Goal: Information Seeking & Learning: Learn about a topic

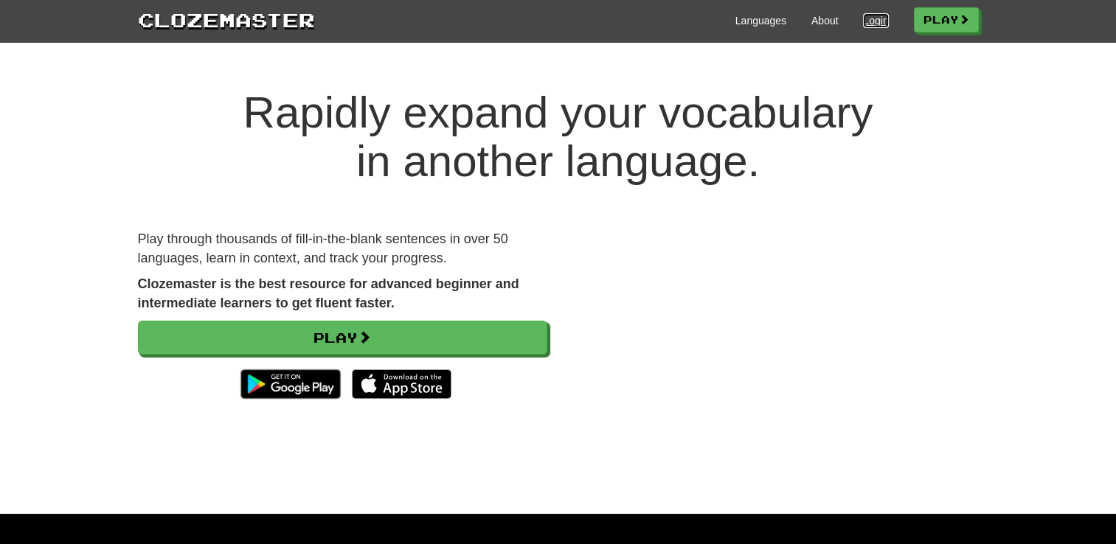
click at [864, 21] on link "Login" at bounding box center [875, 20] width 25 height 15
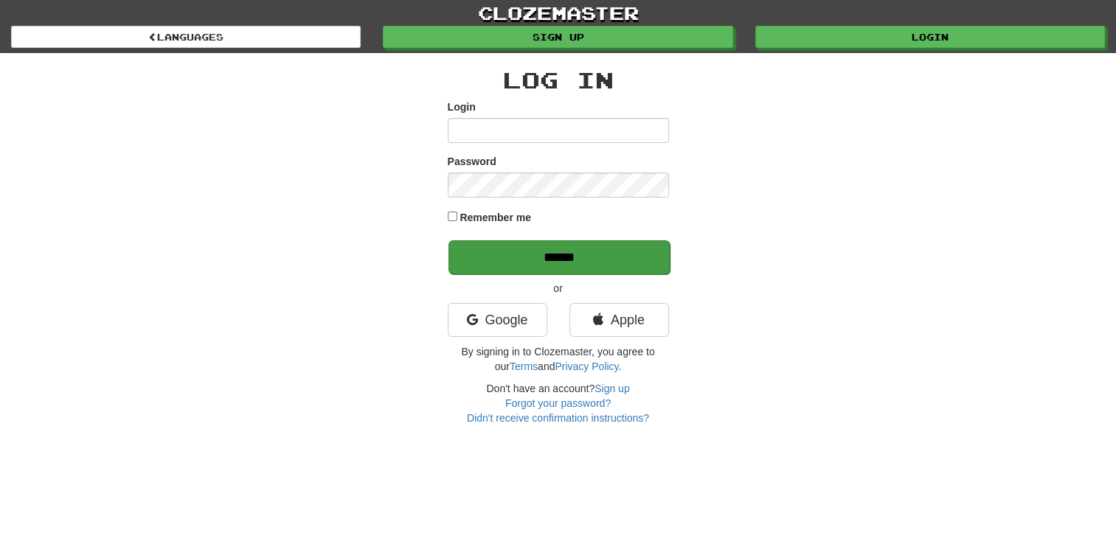
type input "**********"
click at [537, 258] on input "******" at bounding box center [558, 257] width 221 height 34
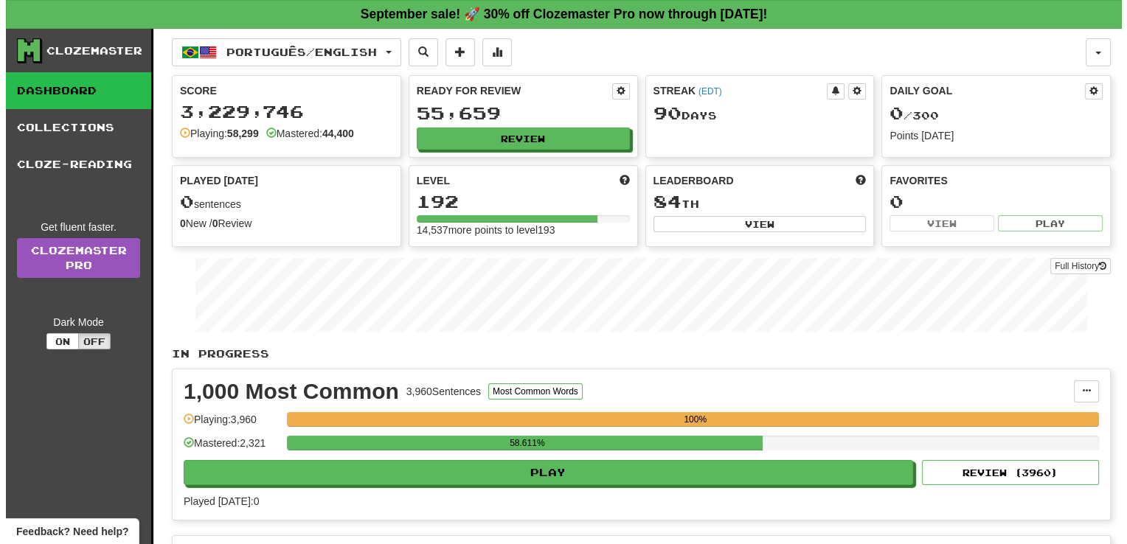
scroll to position [476, 0]
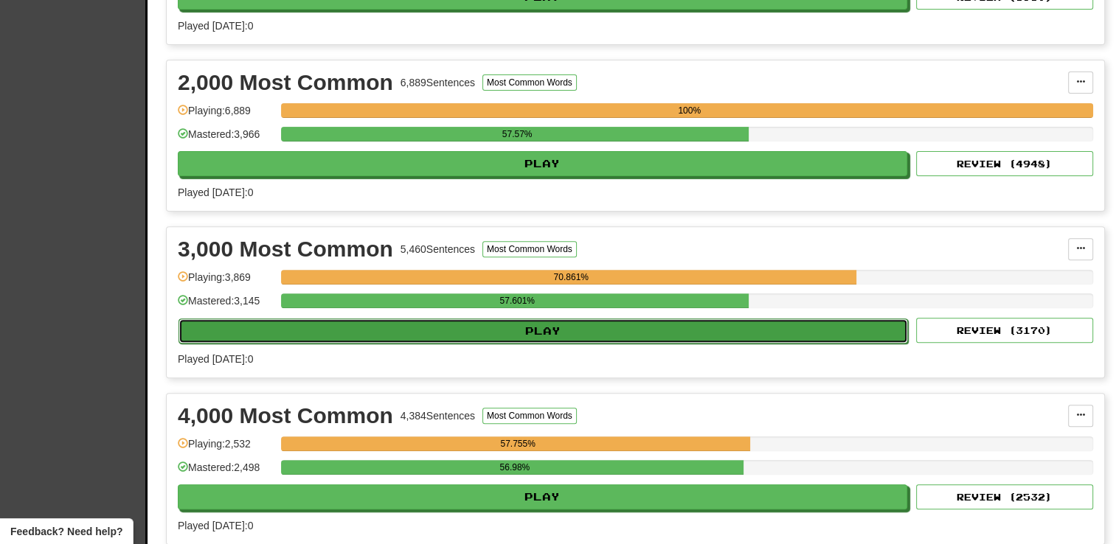
click at [538, 329] on button "Play" at bounding box center [542, 331] width 729 height 25
select select "**"
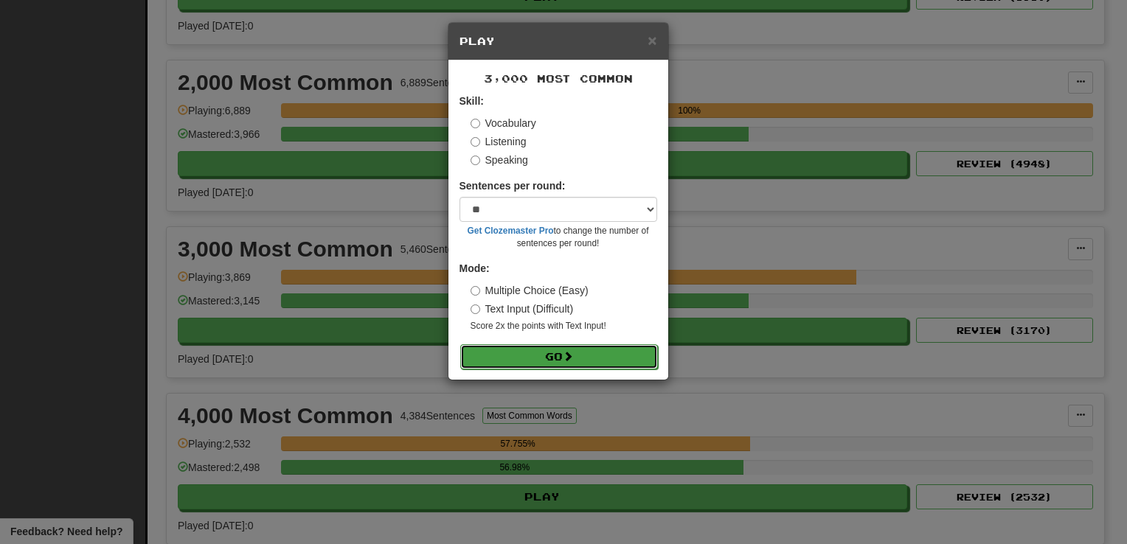
click at [532, 354] on button "Go" at bounding box center [559, 356] width 198 height 25
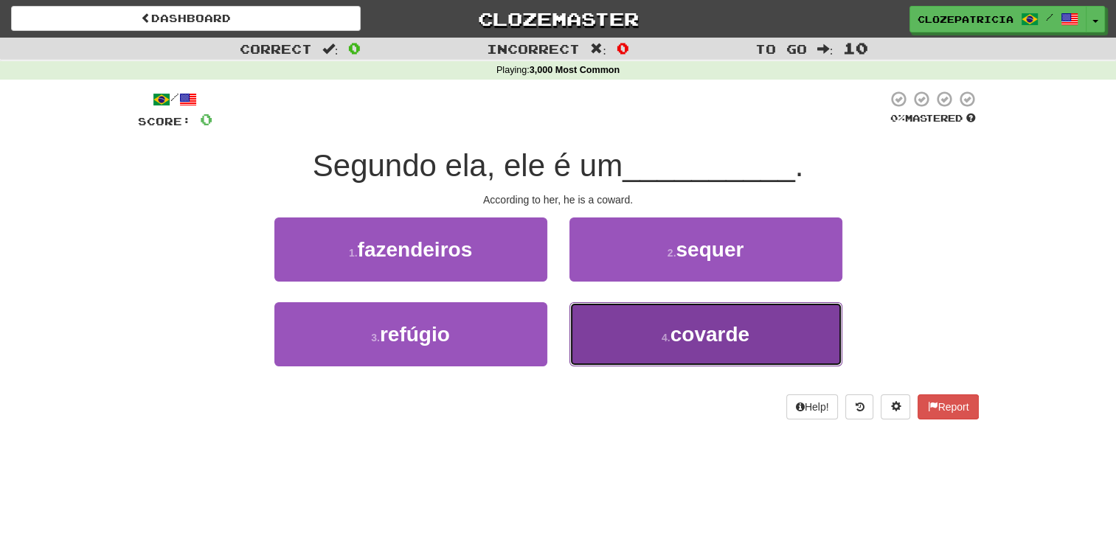
click at [633, 340] on button "4 . covarde" at bounding box center [705, 334] width 273 height 64
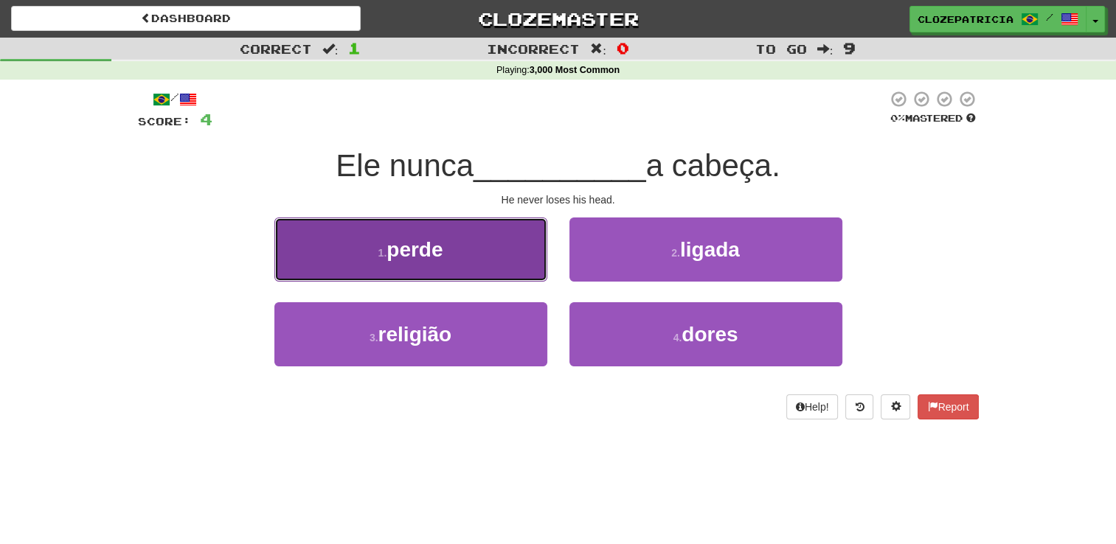
click at [495, 240] on button "1 . perde" at bounding box center [410, 250] width 273 height 64
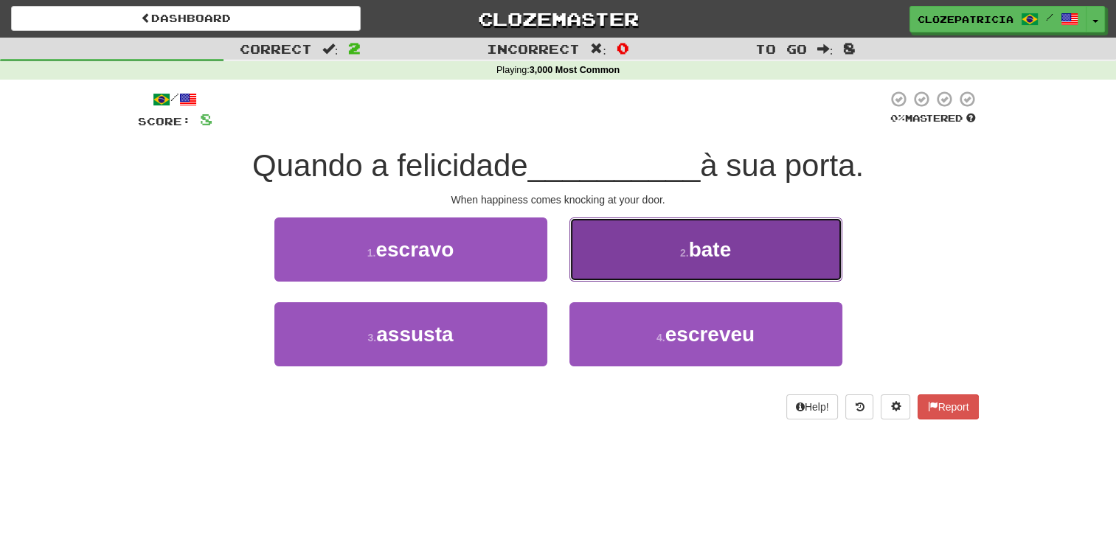
click at [673, 247] on button "2 . bate" at bounding box center [705, 250] width 273 height 64
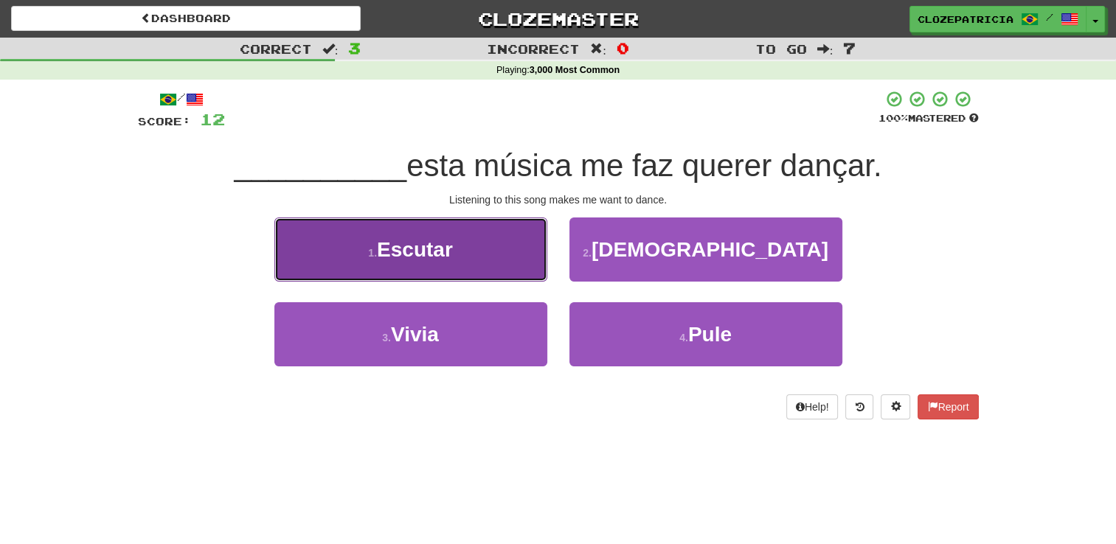
click at [469, 252] on button "1 . Escutar" at bounding box center [410, 250] width 273 height 64
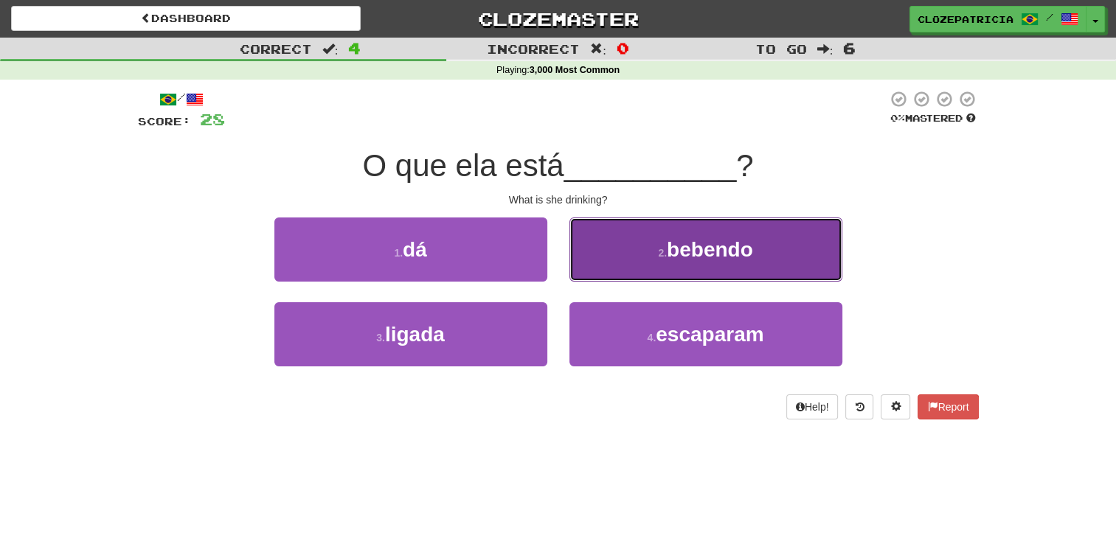
click at [620, 258] on button "2 . bebendo" at bounding box center [705, 250] width 273 height 64
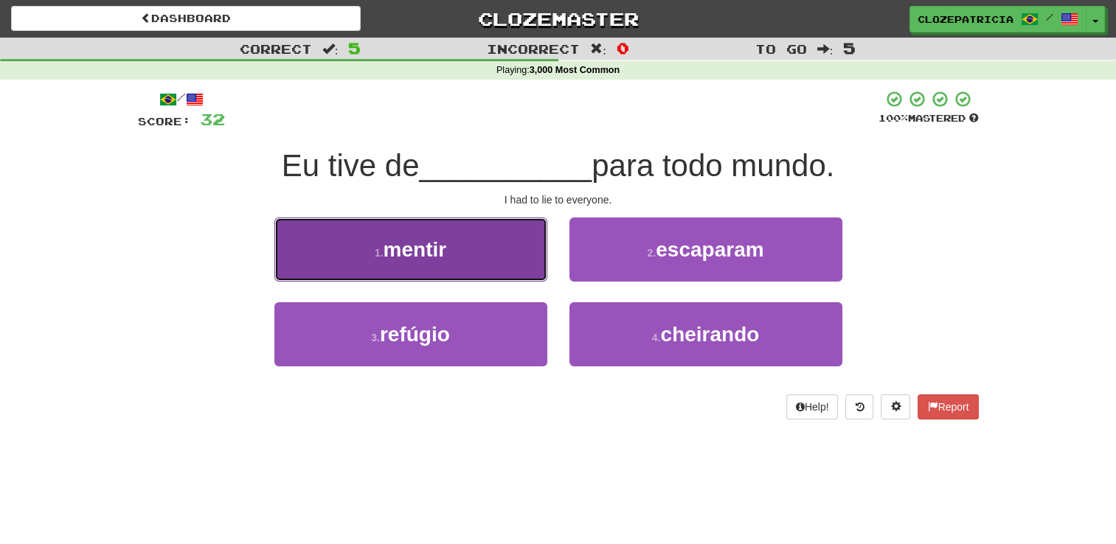
click at [480, 259] on button "1 . mentir" at bounding box center [410, 250] width 273 height 64
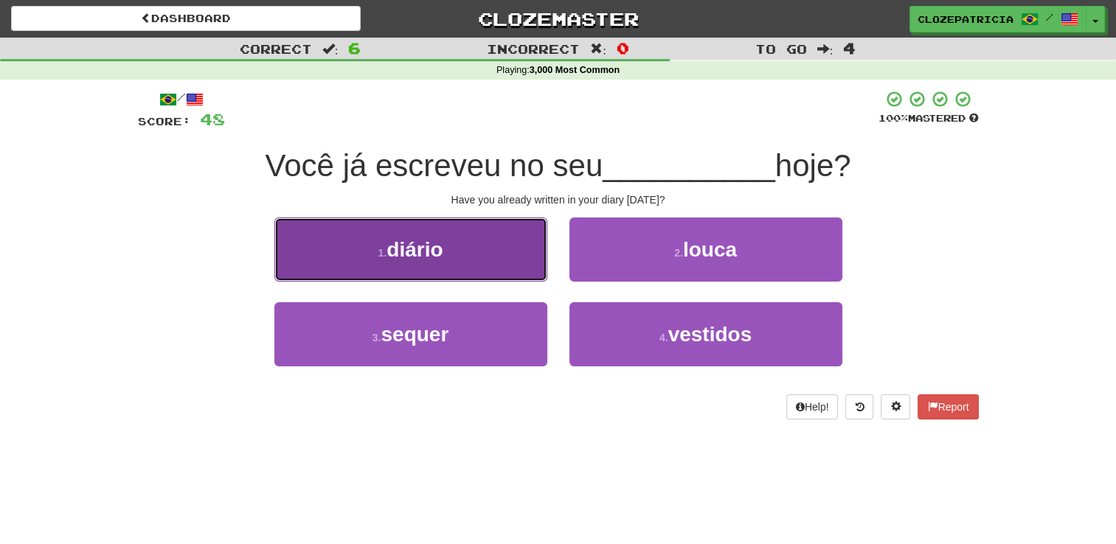
click at [478, 263] on button "1 . diário" at bounding box center [410, 250] width 273 height 64
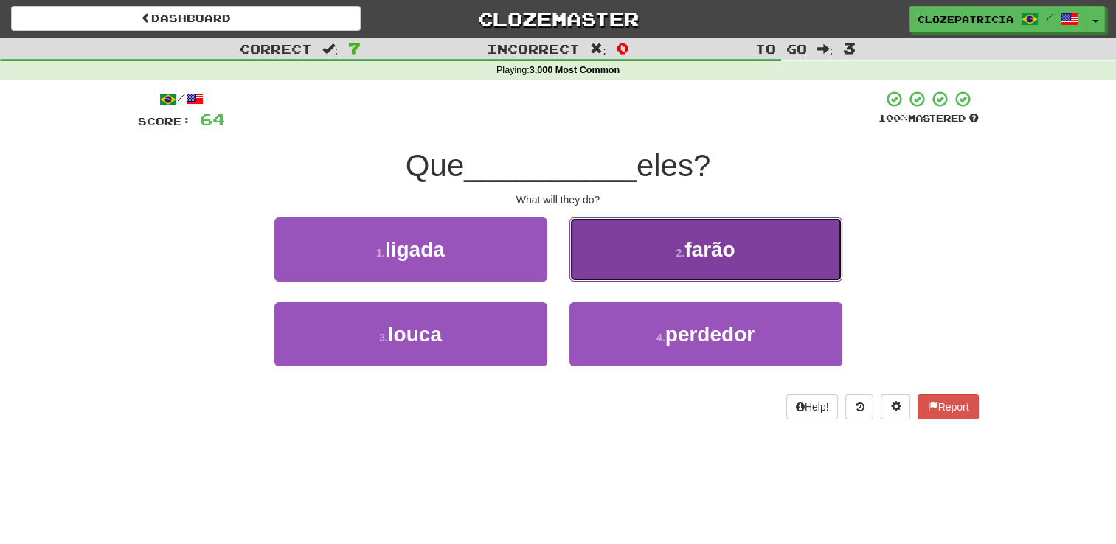
click at [648, 255] on button "2 . farão" at bounding box center [705, 250] width 273 height 64
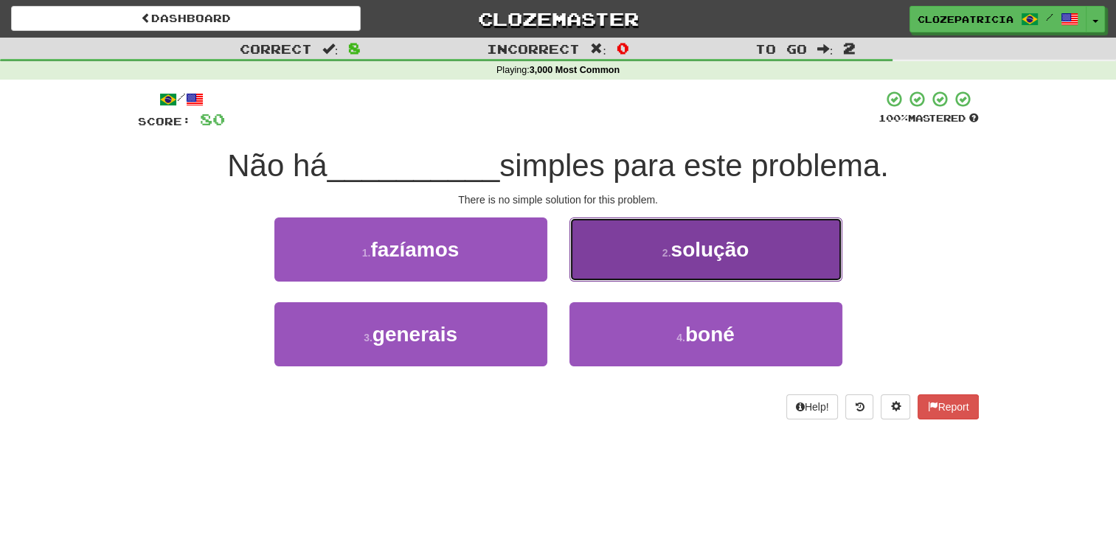
click at [674, 246] on span "solução" at bounding box center [709, 249] width 78 height 23
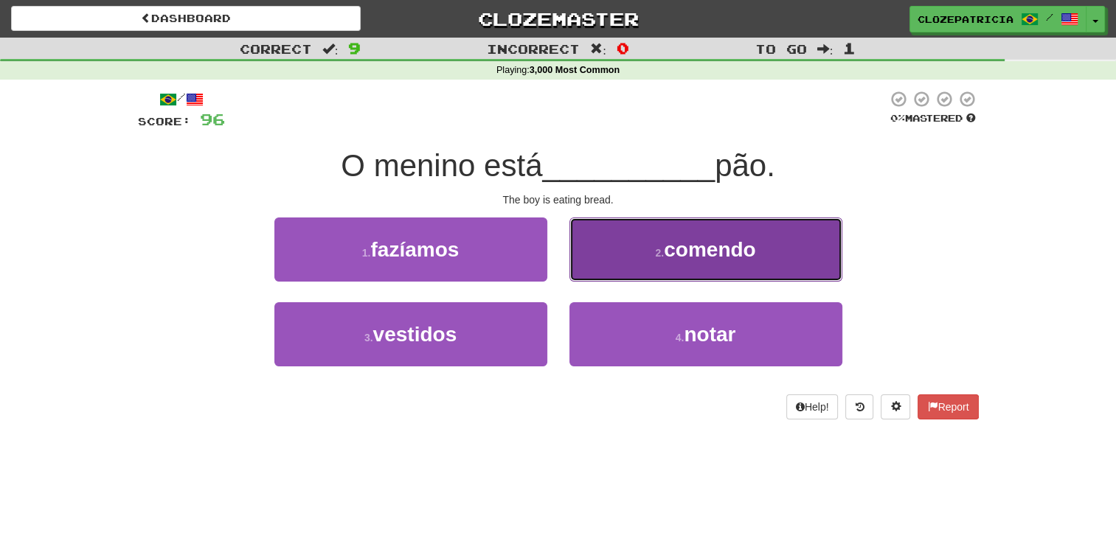
click at [687, 231] on button "2 . comendo" at bounding box center [705, 250] width 273 height 64
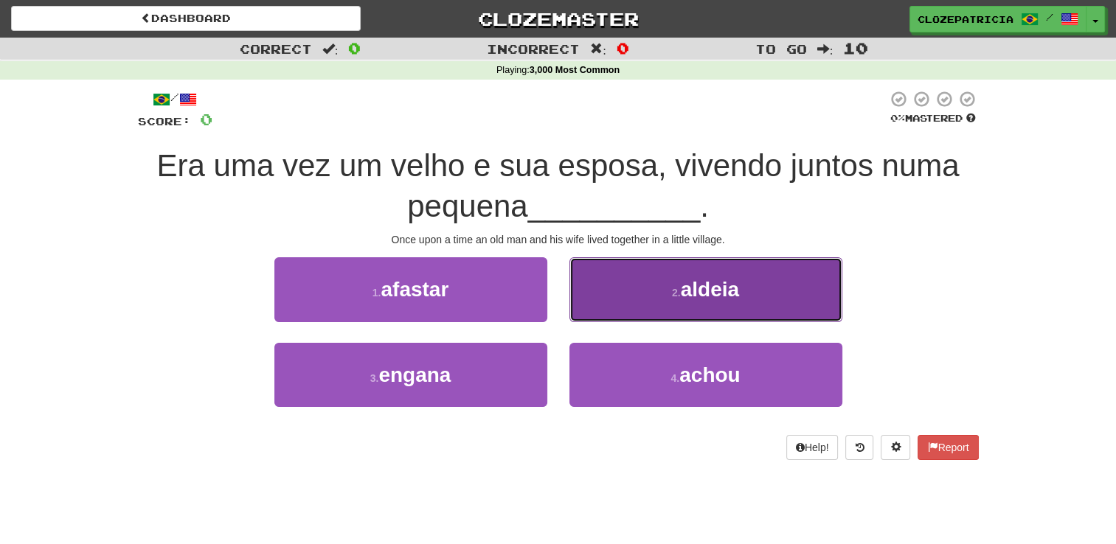
click at [673, 308] on button "2 . aldeia" at bounding box center [705, 289] width 273 height 64
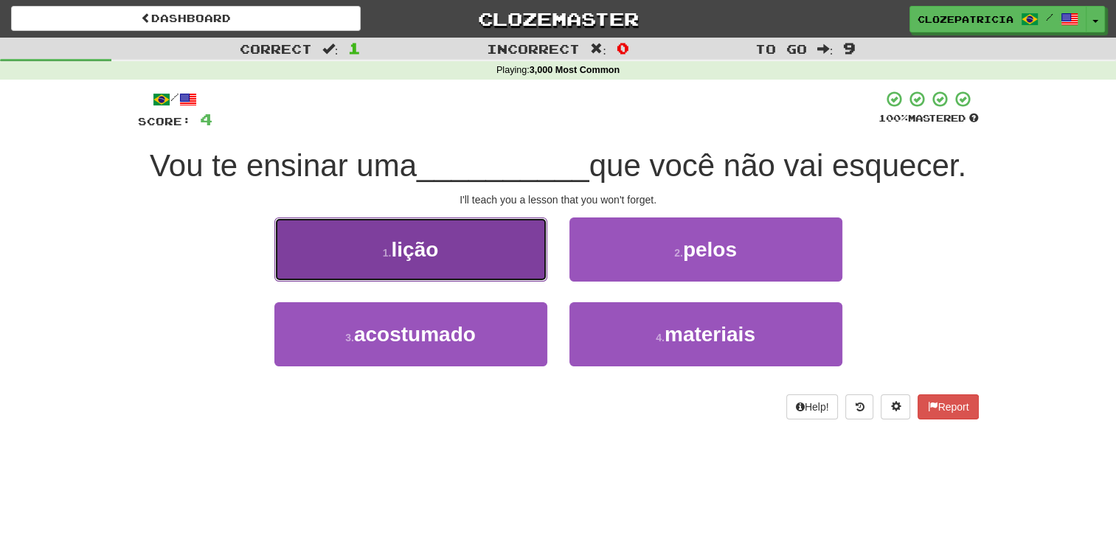
click at [490, 242] on button "1 . lição" at bounding box center [410, 250] width 273 height 64
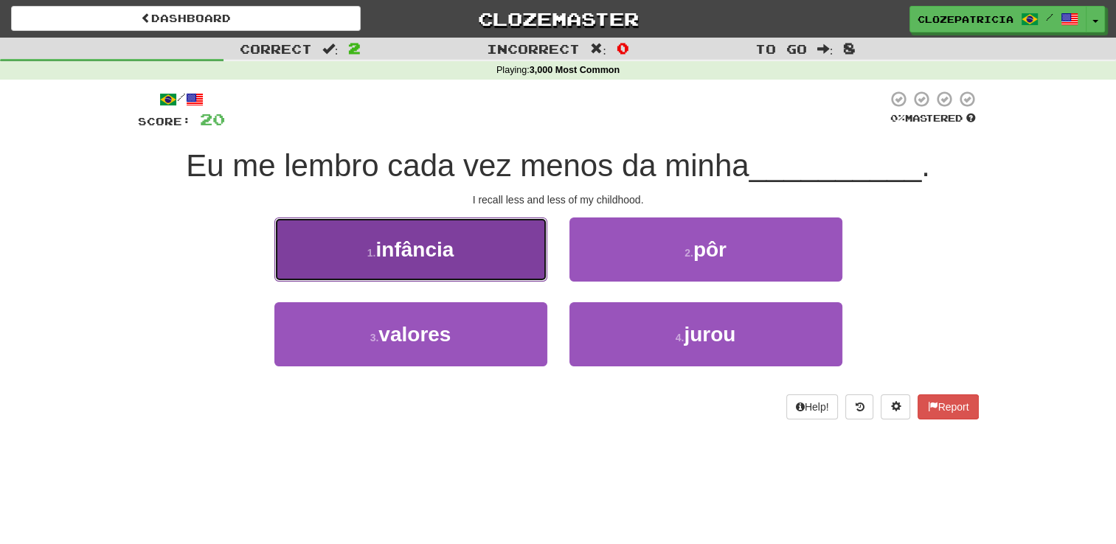
click at [459, 244] on button "1 . infância" at bounding box center [410, 250] width 273 height 64
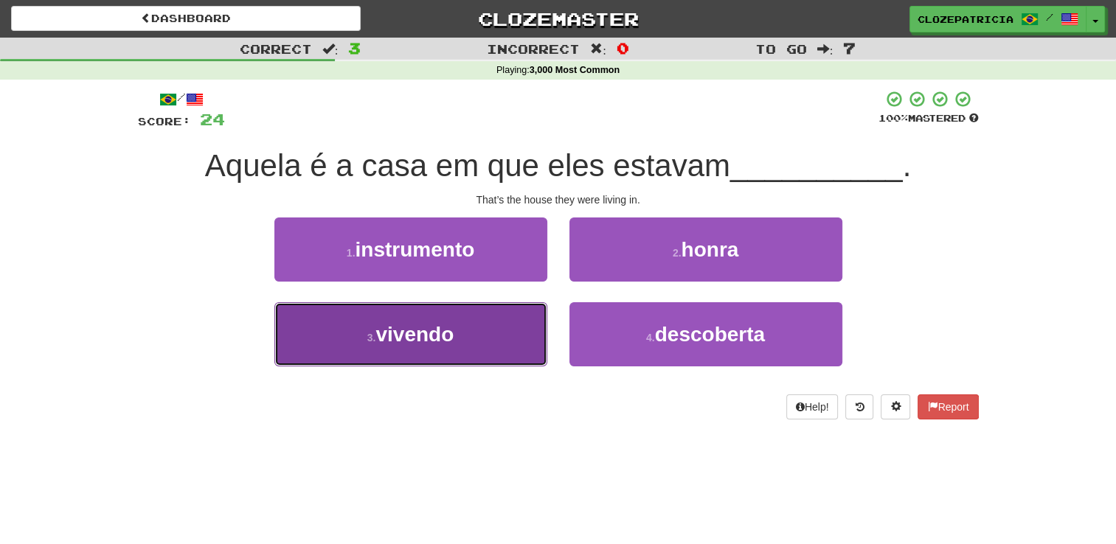
click at [482, 348] on button "3 . vivendo" at bounding box center [410, 334] width 273 height 64
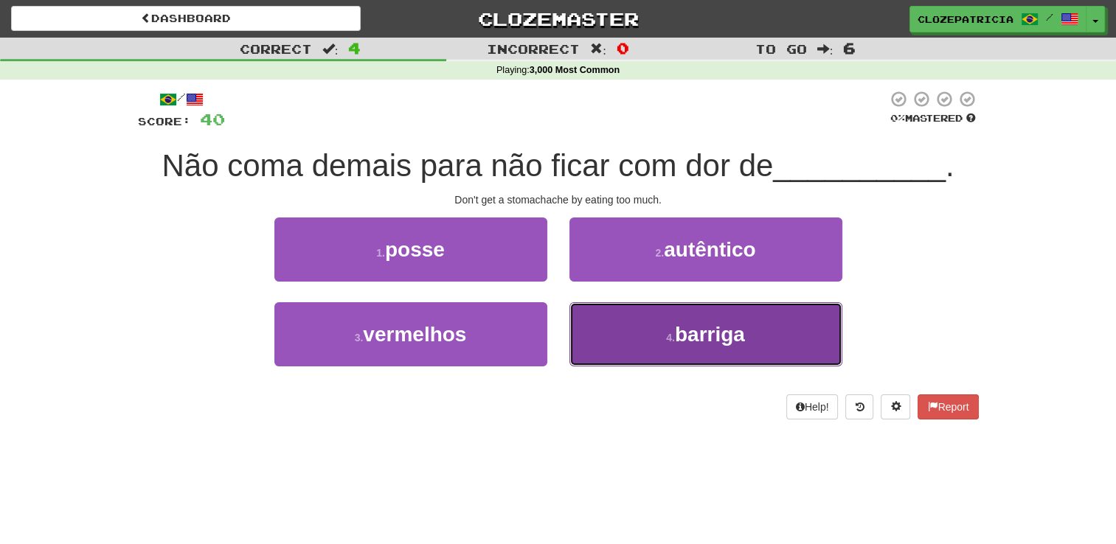
click at [661, 334] on button "4 . barriga" at bounding box center [705, 334] width 273 height 64
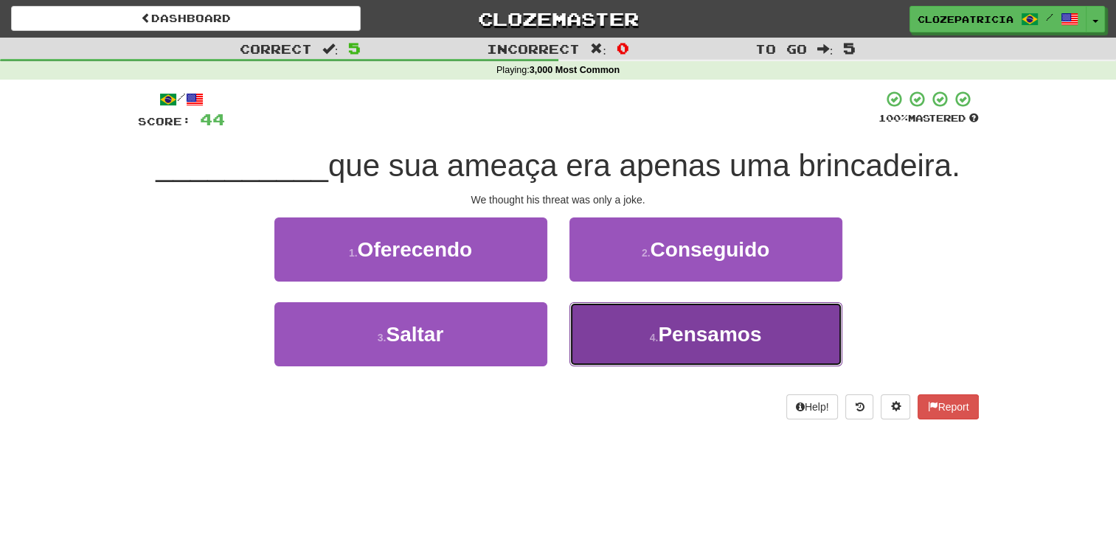
click at [628, 324] on button "4 . Pensamos" at bounding box center [705, 334] width 273 height 64
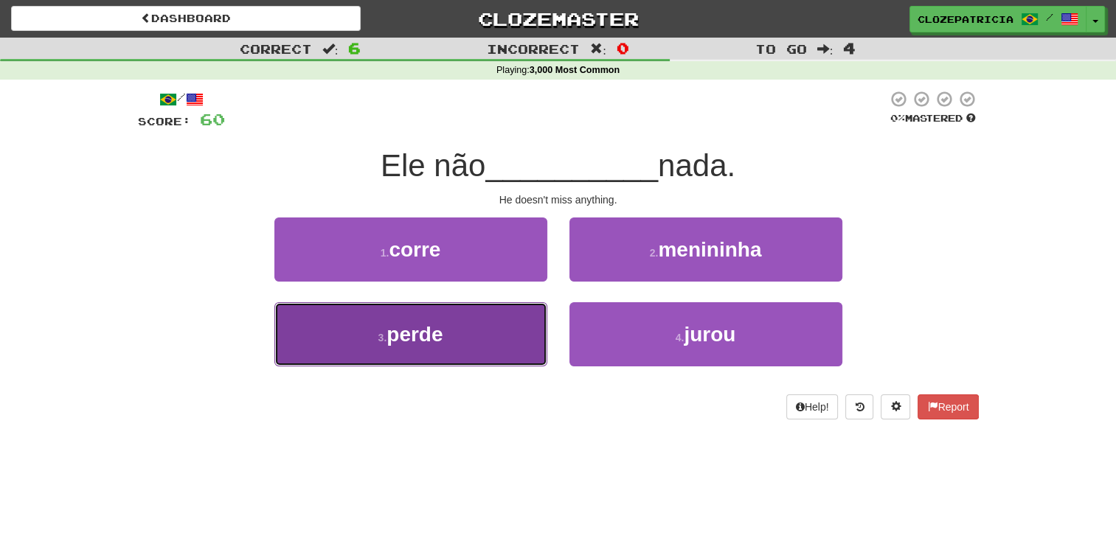
click at [493, 339] on button "3 . perde" at bounding box center [410, 334] width 273 height 64
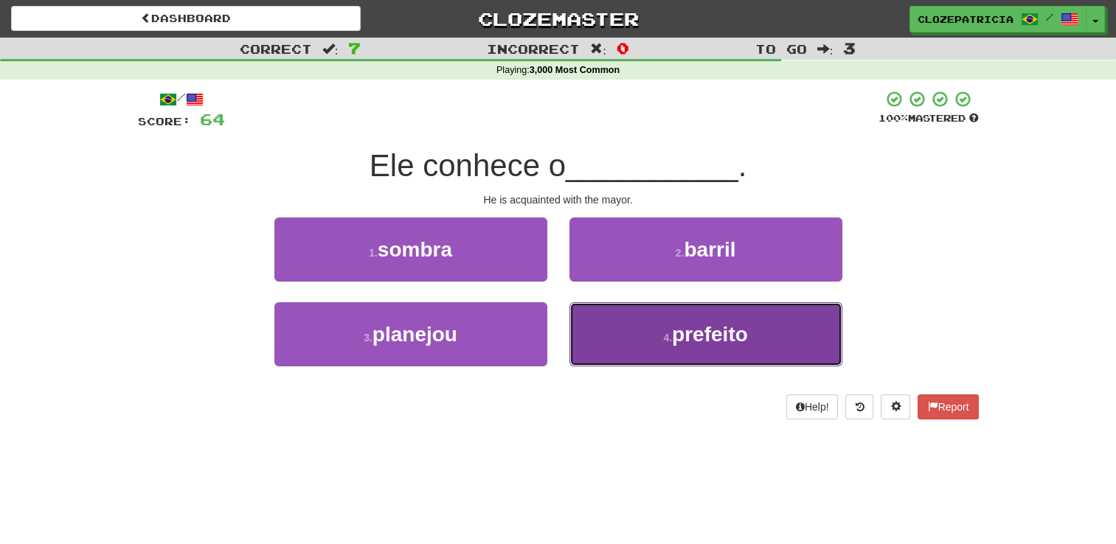
click at [645, 338] on button "4 . prefeito" at bounding box center [705, 334] width 273 height 64
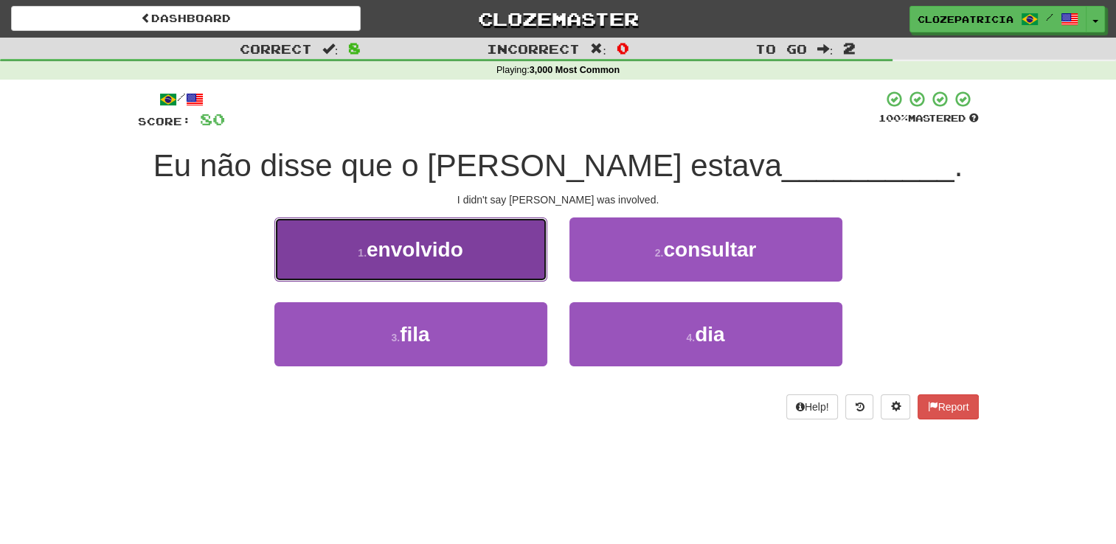
click at [488, 240] on button "1 . envolvido" at bounding box center [410, 250] width 273 height 64
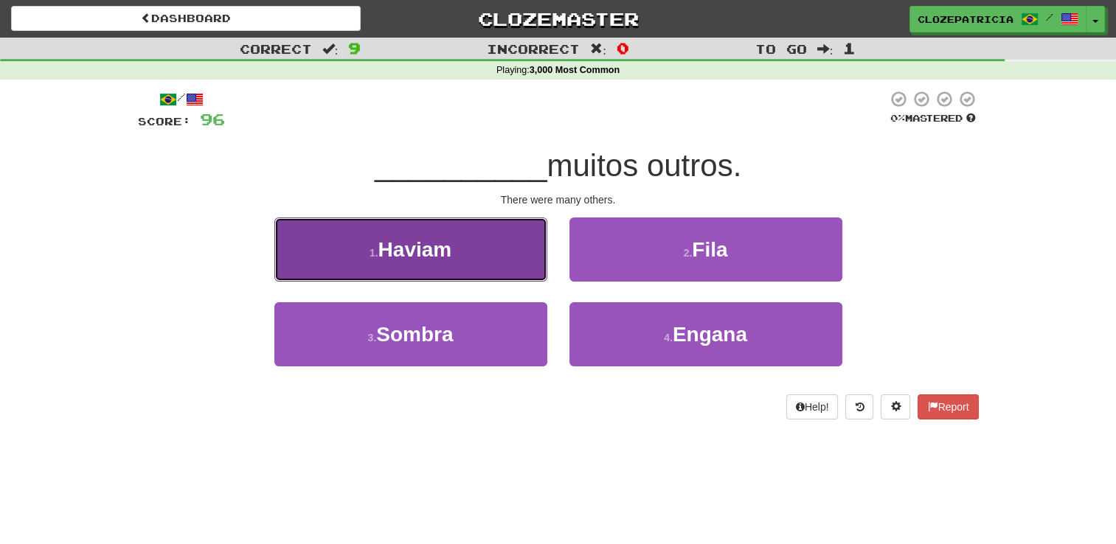
click at [463, 253] on button "1 . Haviam" at bounding box center [410, 250] width 273 height 64
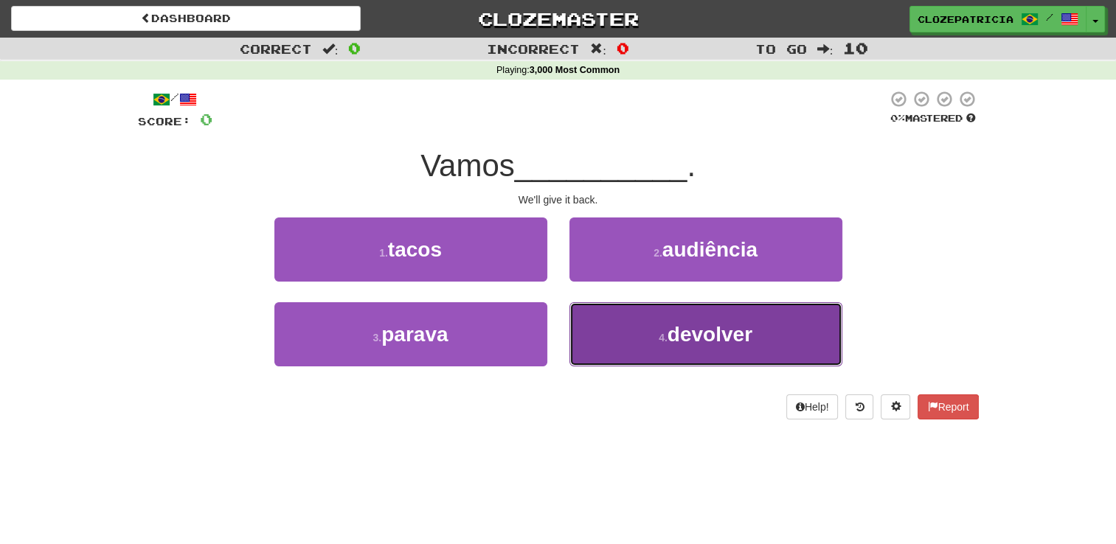
click at [647, 347] on button "4 . devolver" at bounding box center [705, 334] width 273 height 64
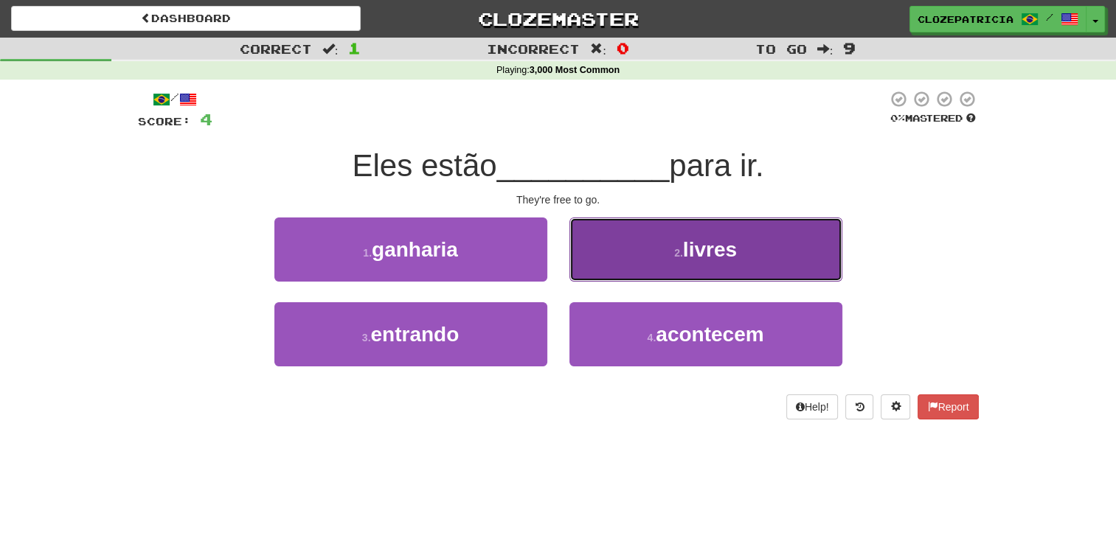
click at [684, 240] on span "livres" at bounding box center [710, 249] width 54 height 23
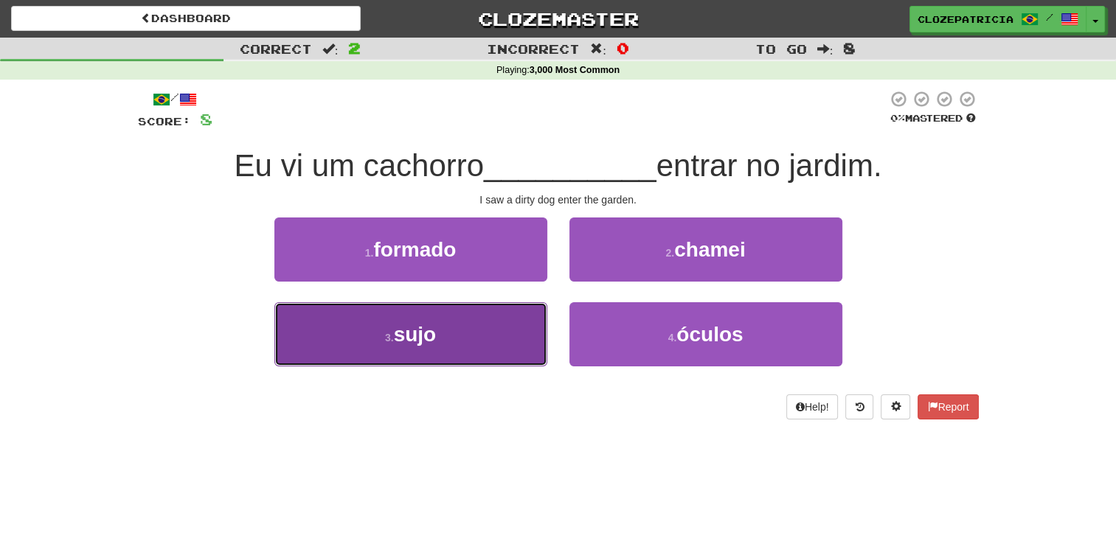
click at [478, 341] on button "3 . sujo" at bounding box center [410, 334] width 273 height 64
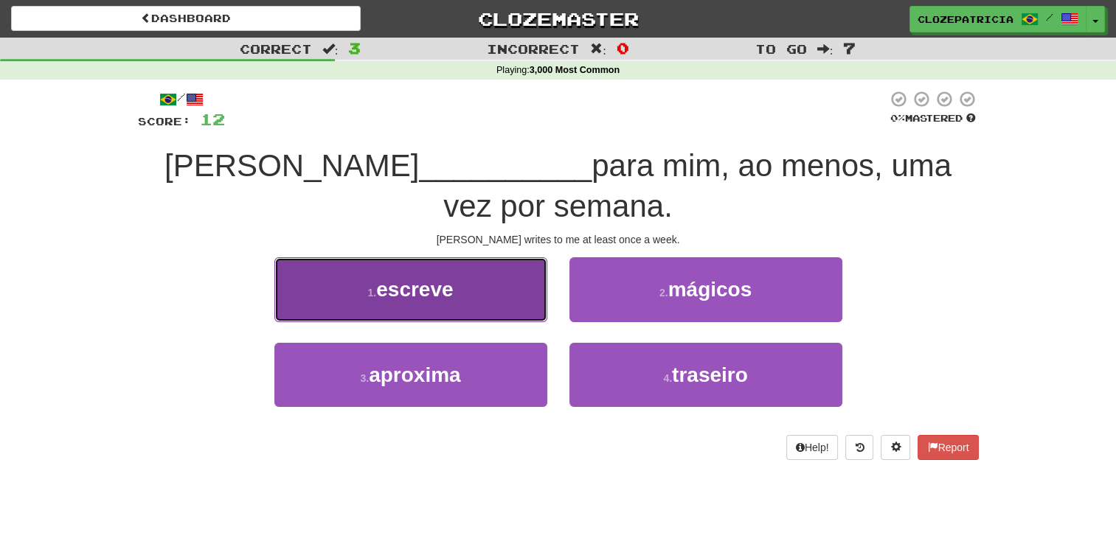
click at [492, 317] on button "1 . escreve" at bounding box center [410, 289] width 273 height 64
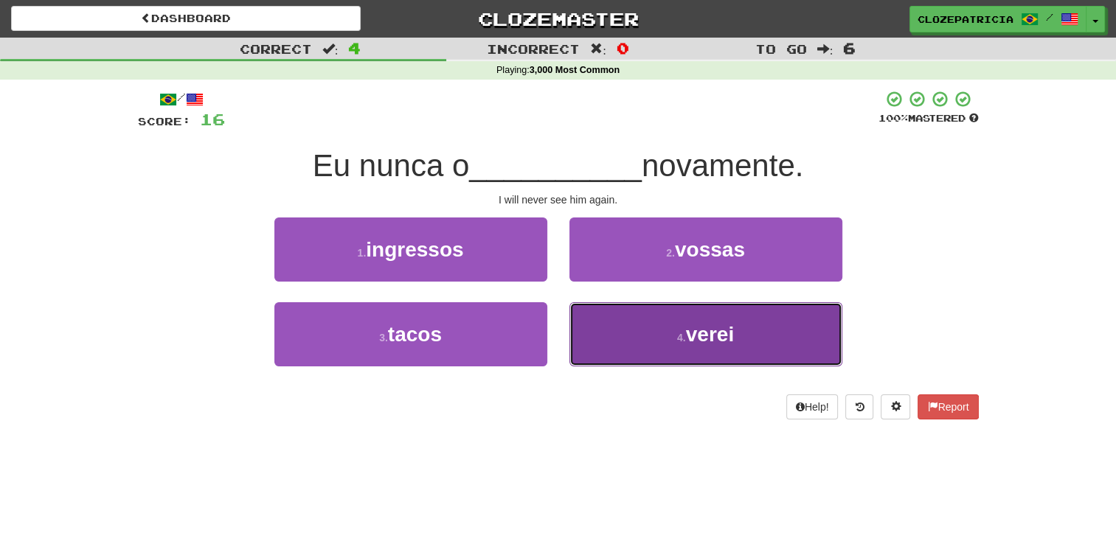
click at [625, 341] on button "4 . verei" at bounding box center [705, 334] width 273 height 64
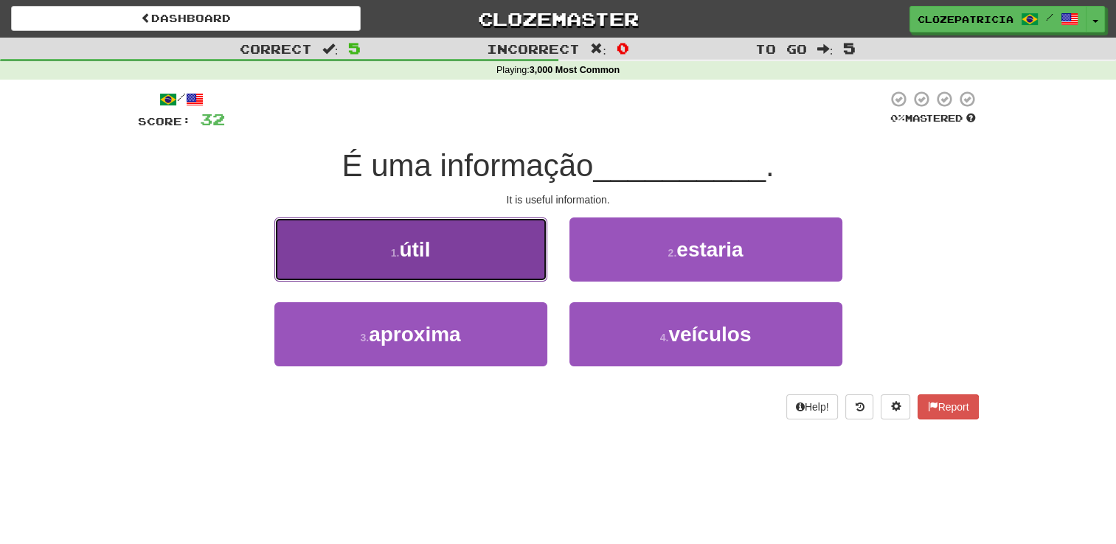
click at [520, 260] on button "1 . útil" at bounding box center [410, 250] width 273 height 64
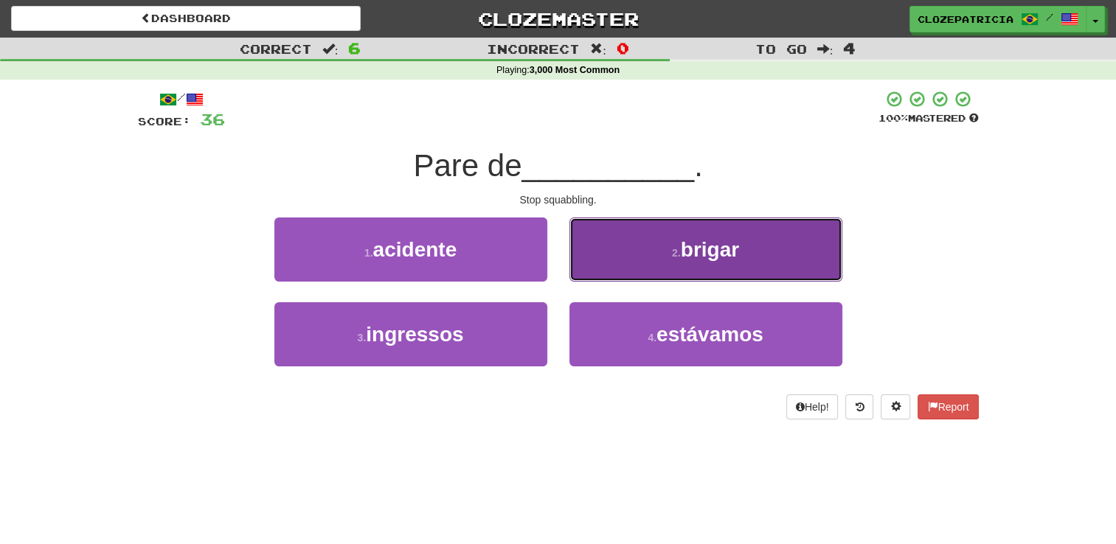
click at [709, 263] on button "2 . brigar" at bounding box center [705, 250] width 273 height 64
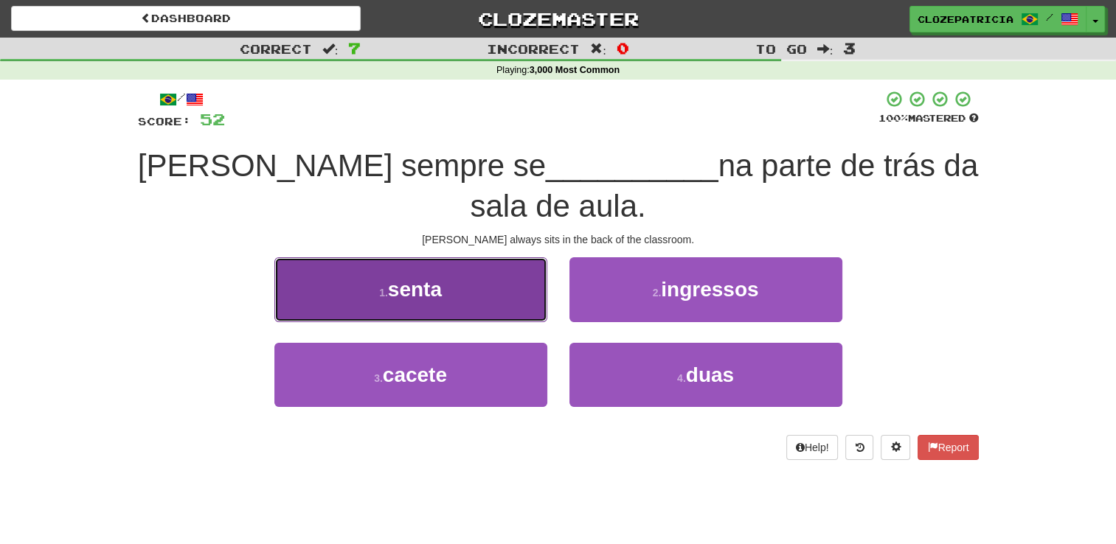
click at [490, 295] on button "1 . senta" at bounding box center [410, 289] width 273 height 64
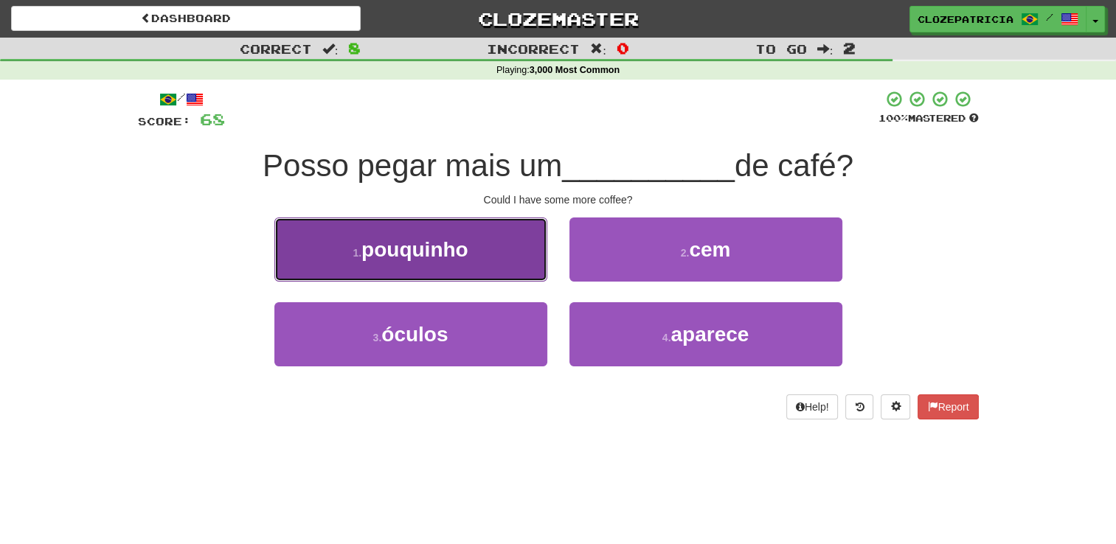
click at [474, 263] on button "1 . pouquinho" at bounding box center [410, 250] width 273 height 64
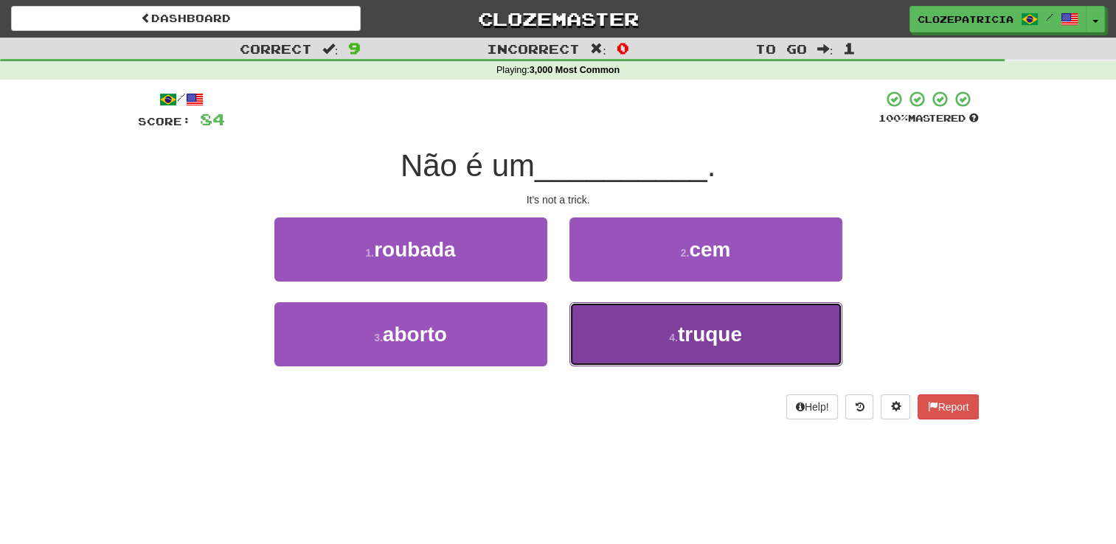
click at [649, 321] on button "4 . truque" at bounding box center [705, 334] width 273 height 64
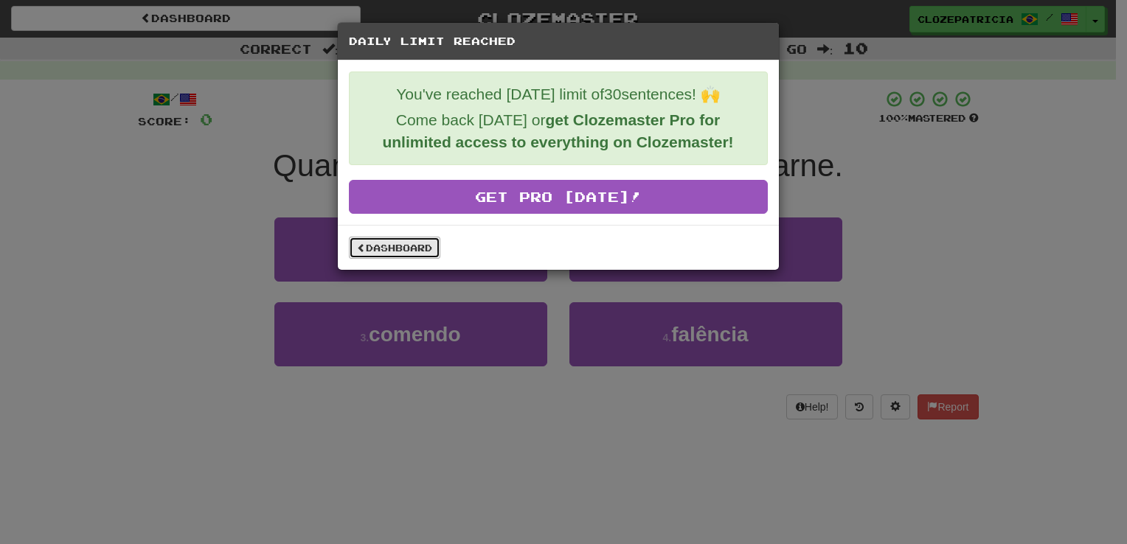
click at [394, 254] on link "Dashboard" at bounding box center [394, 248] width 91 height 22
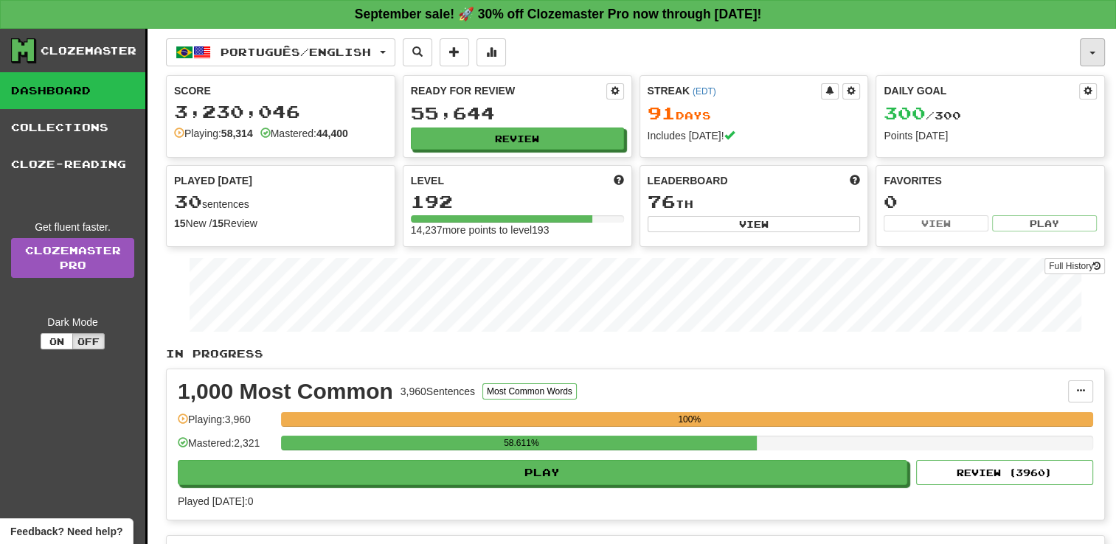
click at [1097, 54] on button "button" at bounding box center [1092, 52] width 25 height 28
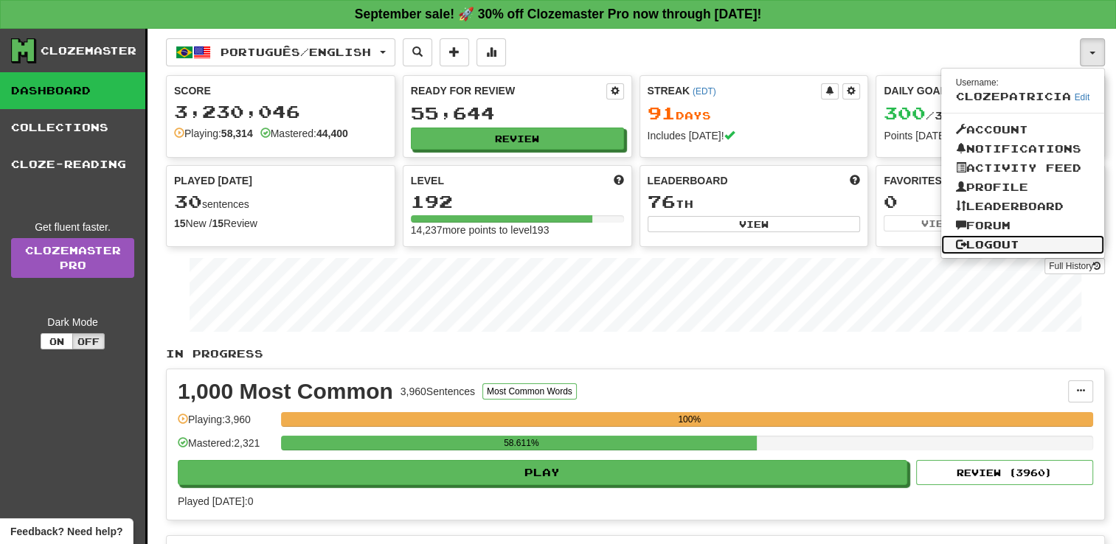
click at [981, 253] on link "Logout" at bounding box center [1023, 244] width 164 height 19
